Goal: Information Seeking & Learning: Learn about a topic

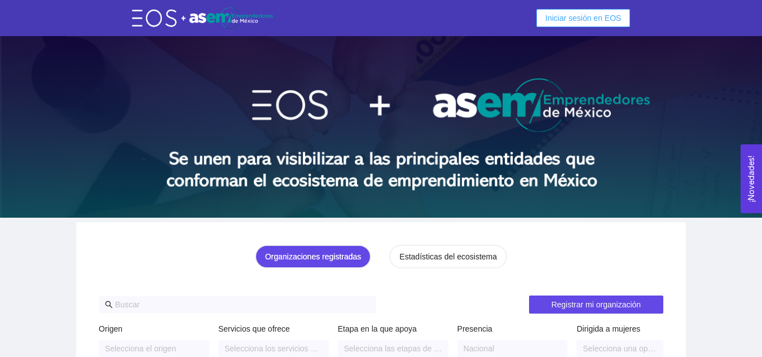
click at [577, 15] on span "Iniciar sesión en EOS" at bounding box center [583, 18] width 76 height 12
click at [589, 10] on button "Iniciar sesión en EOS" at bounding box center [583, 18] width 94 height 18
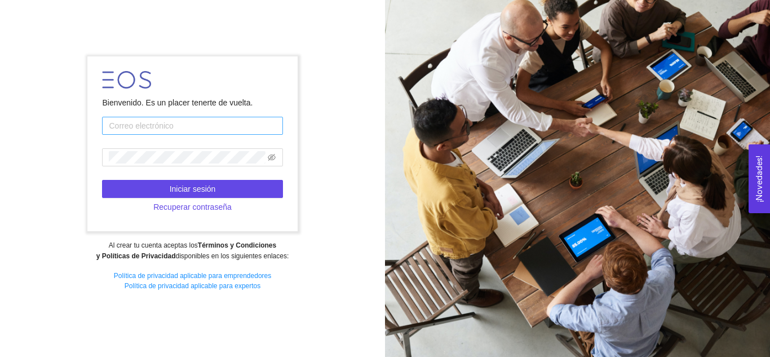
click at [214, 126] on input "text" at bounding box center [192, 126] width 180 height 18
type input "dulcegarcia100701@gmail.com"
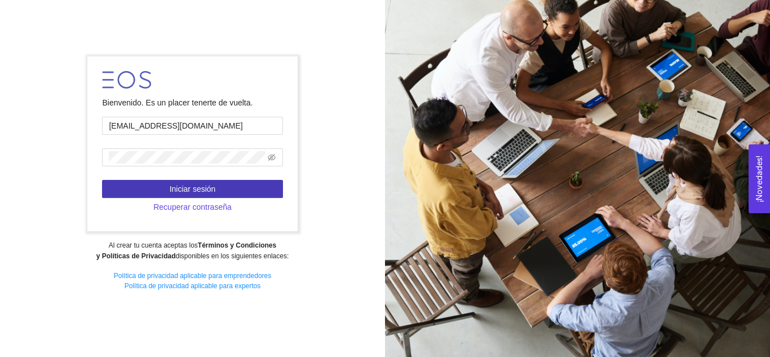
click at [203, 190] on span "Iniciar sesión" at bounding box center [193, 189] width 46 height 12
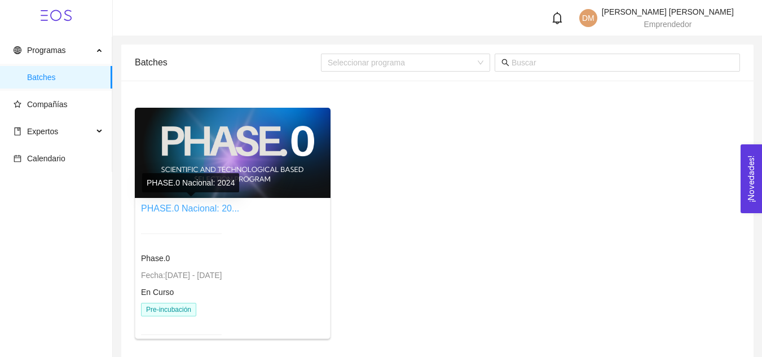
click at [201, 204] on link "PHASE.0 Nacional: 20..." at bounding box center [190, 209] width 98 height 10
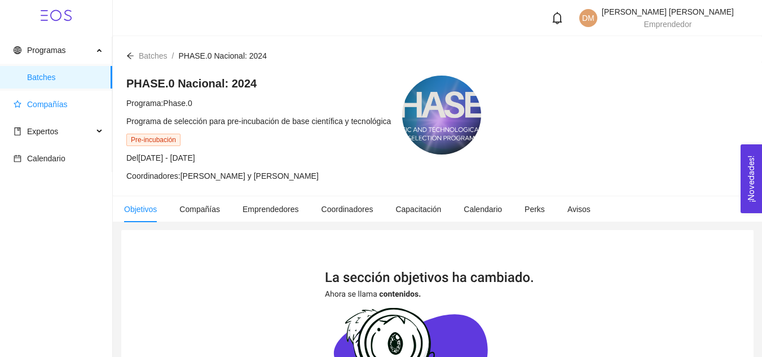
click at [53, 106] on span "Compañías" at bounding box center [47, 104] width 41 height 9
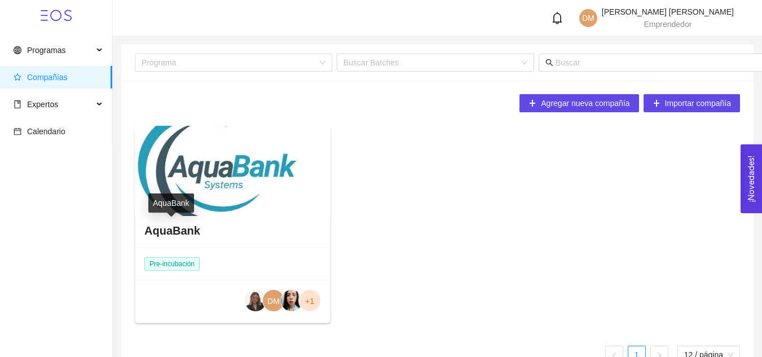
click at [176, 224] on h4 "AquaBank" at bounding box center [172, 231] width 56 height 16
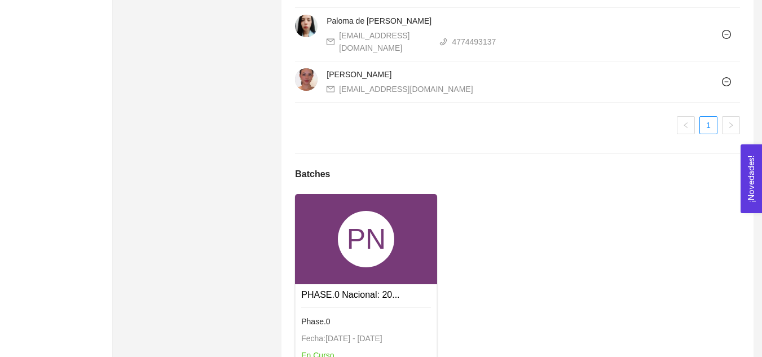
scroll to position [1263, 0]
click at [373, 252] on div "PN" at bounding box center [366, 238] width 56 height 56
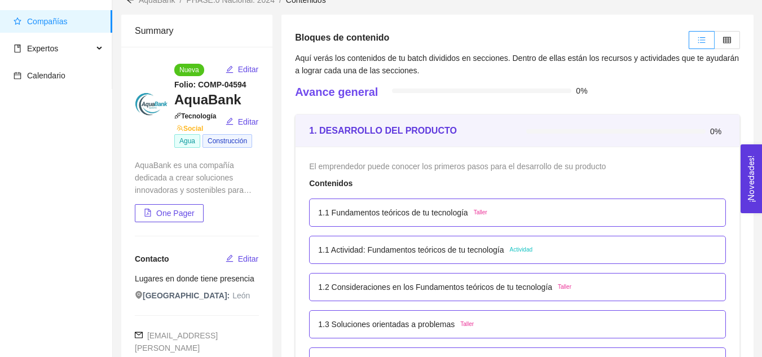
scroll to position [54, 0]
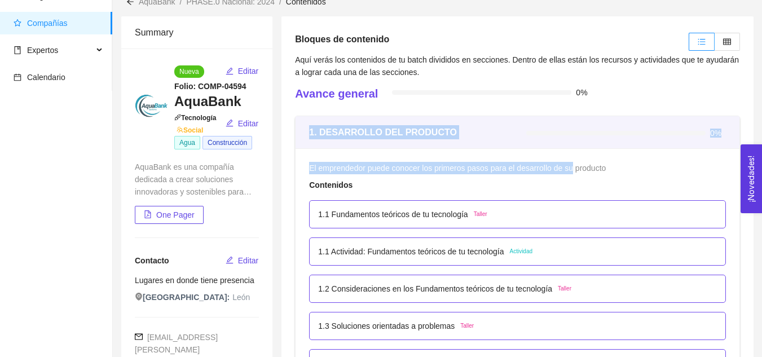
drag, startPoint x: 307, startPoint y: 133, endPoint x: 568, endPoint y: 164, distance: 262.9
click at [501, 136] on div "1. DESARROLLO DEL PRODUCTO" at bounding box center [417, 132] width 217 height 14
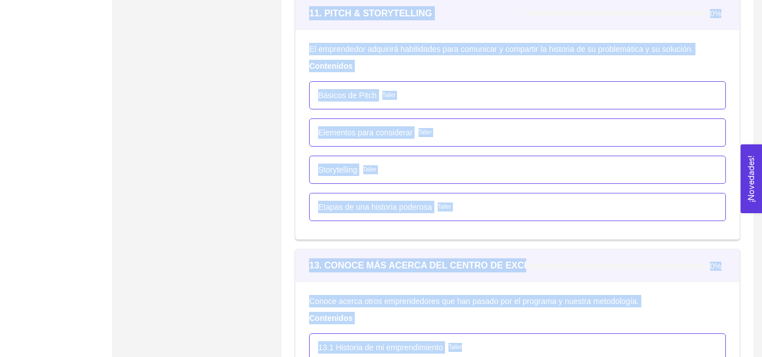
scroll to position [4837, 0]
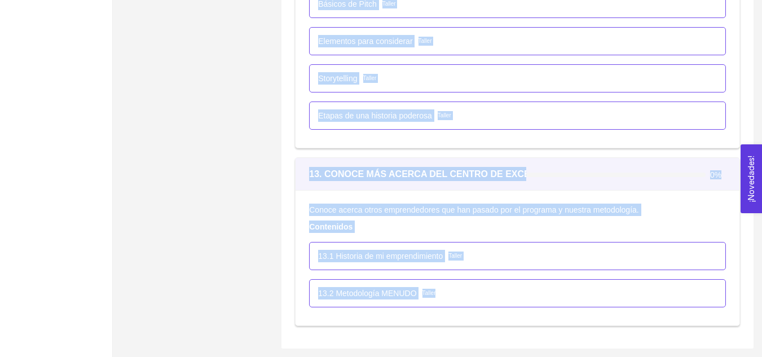
drag, startPoint x: 308, startPoint y: 132, endPoint x: 489, endPoint y: 309, distance: 253.2
copy div "1. DESARROLLO DEL PRODUCTO 0% El emprendedor puede conocer los primeros pasos p…"
